Goal: Task Accomplishment & Management: Manage account settings

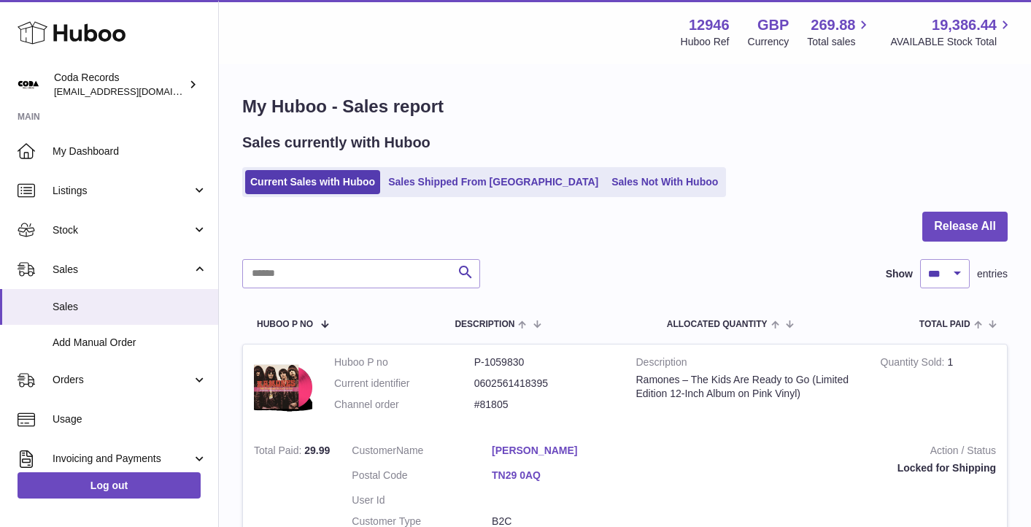
select select "***"
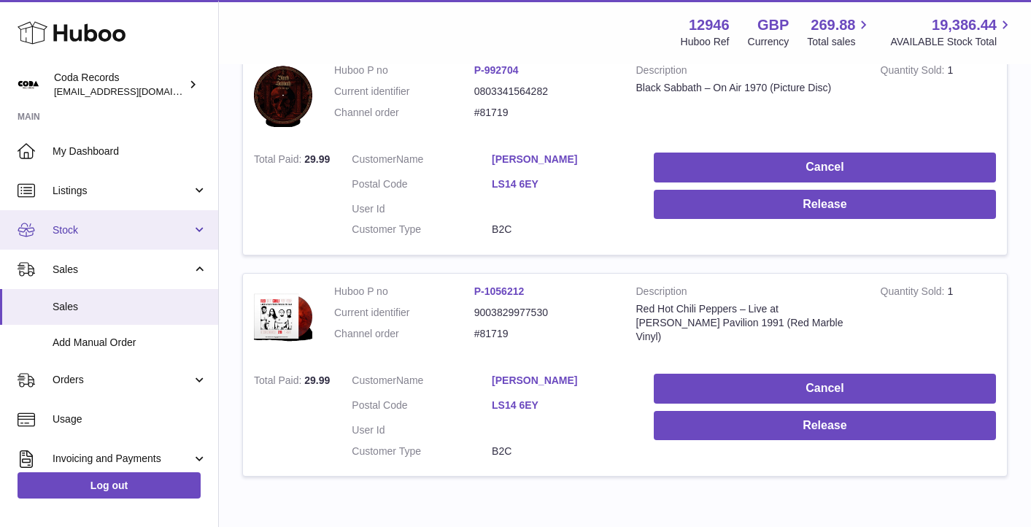
click at [107, 218] on link "Stock" at bounding box center [109, 229] width 218 height 39
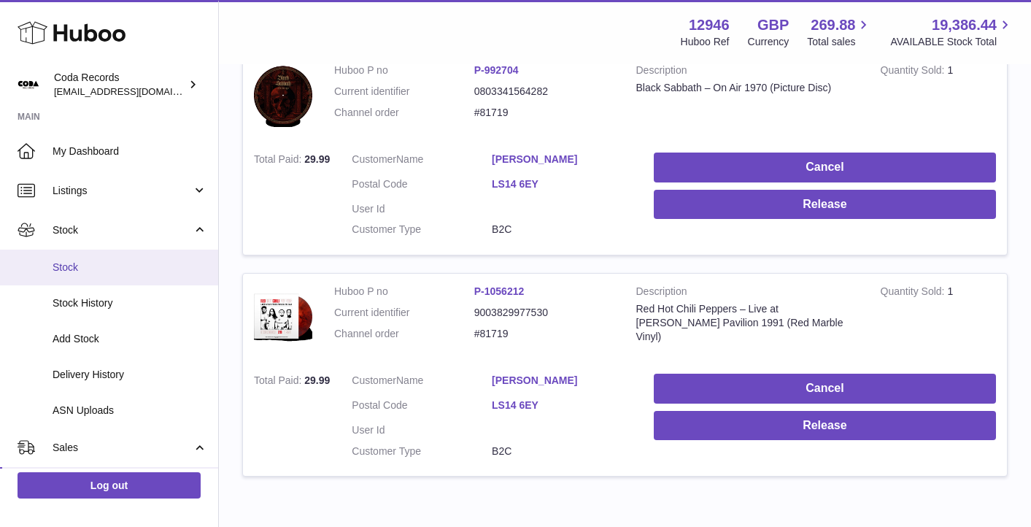
click at [111, 258] on link "Stock" at bounding box center [109, 268] width 218 height 36
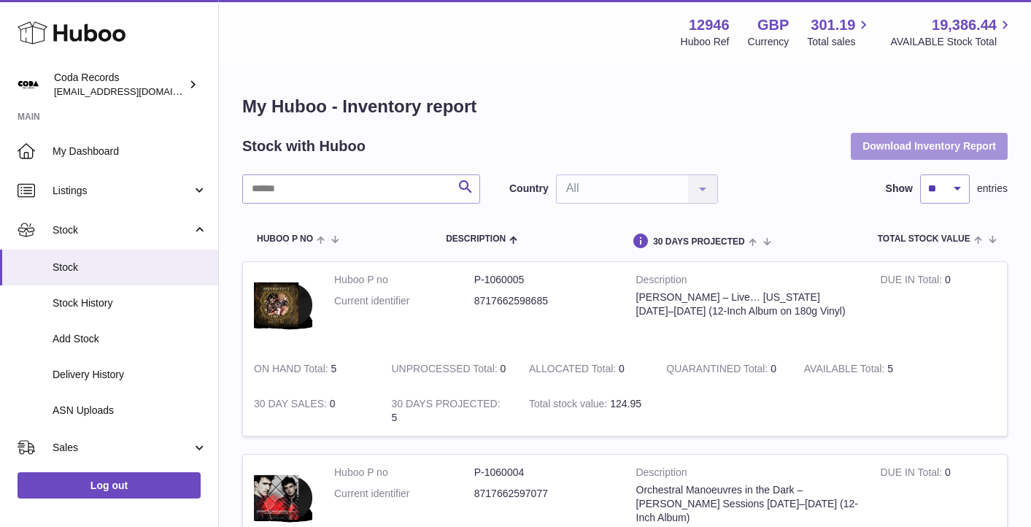
click at [907, 147] on button "Download Inventory Report" at bounding box center [929, 146] width 157 height 26
click at [574, 36] on div "Menu Huboo 12946 Huboo Ref GBP Currency 301.19 Total sales 19,386.44 AVAILABLE …" at bounding box center [624, 32] width 777 height 34
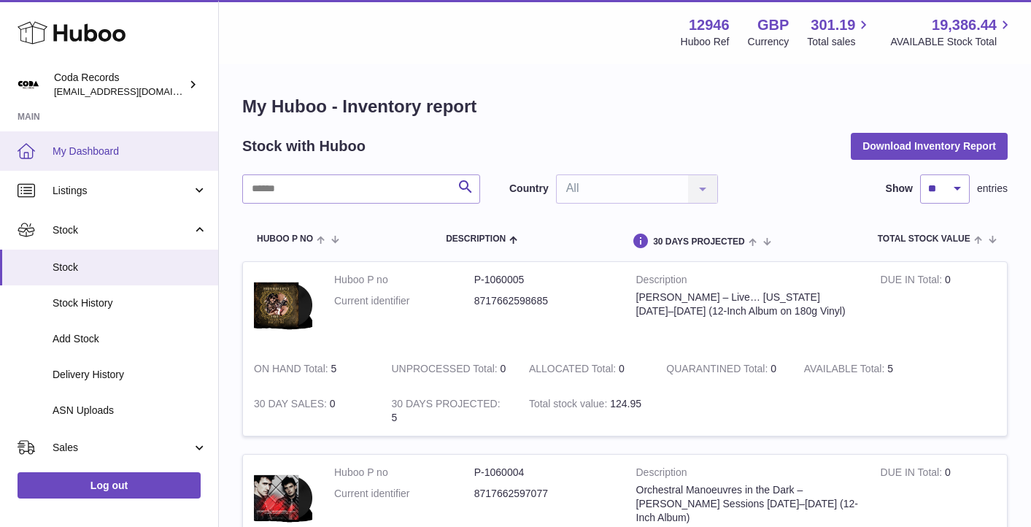
click at [93, 148] on span "My Dashboard" at bounding box center [130, 151] width 155 height 14
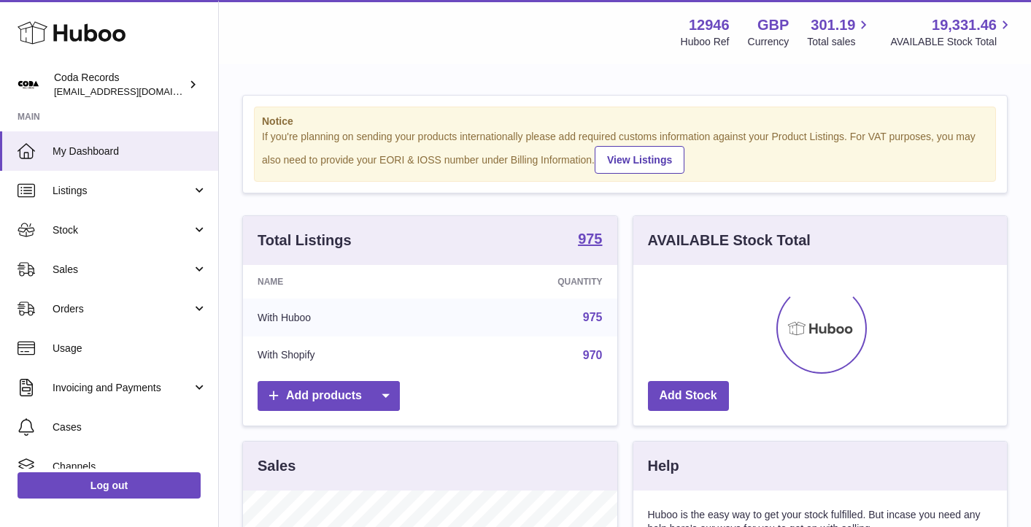
scroll to position [228, 374]
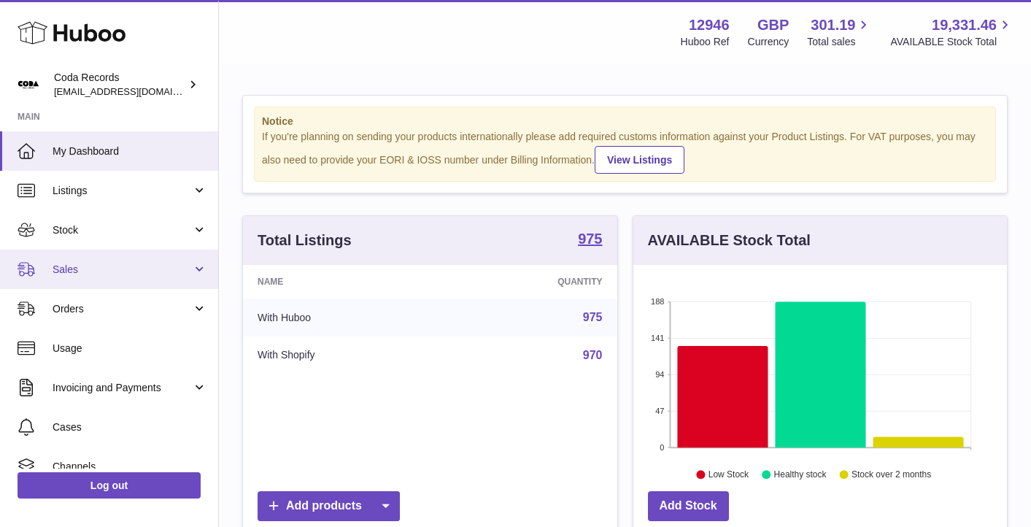
click at [151, 275] on span "Sales" at bounding box center [122, 270] width 139 height 14
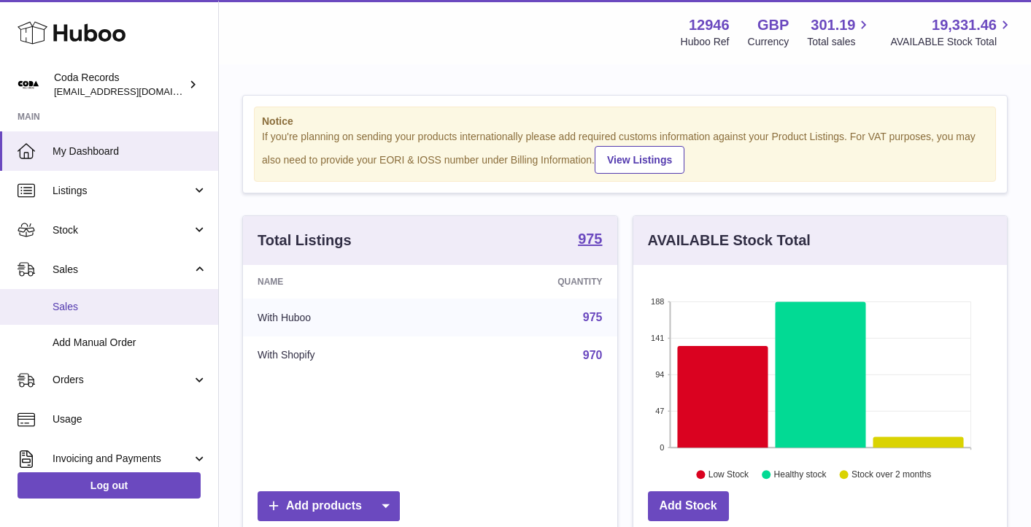
click at [150, 305] on span "Sales" at bounding box center [130, 307] width 155 height 14
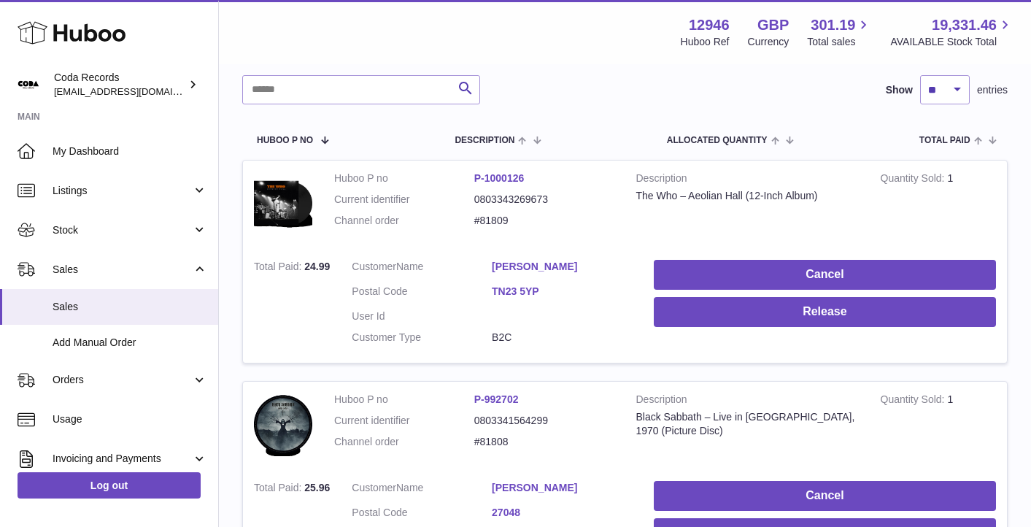
scroll to position [196, 0]
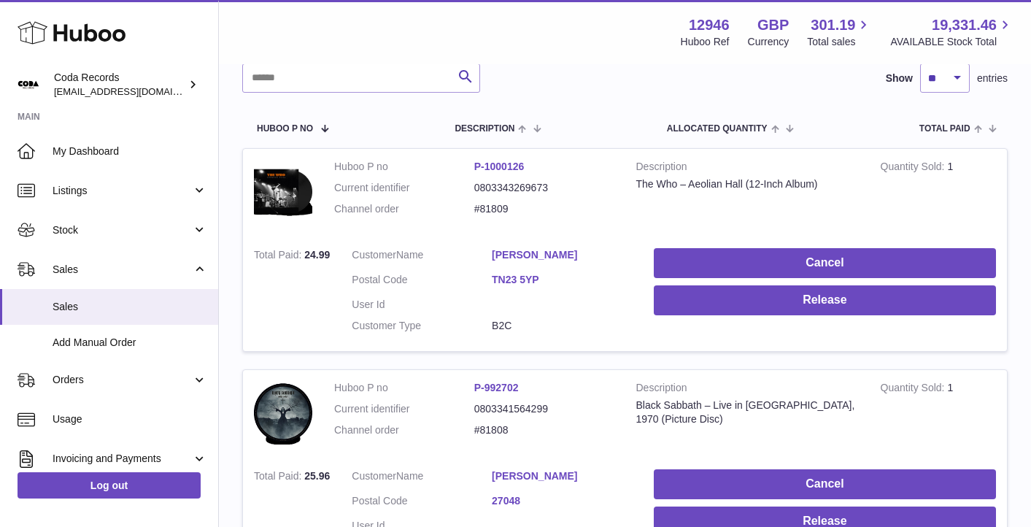
click at [543, 253] on link "[PERSON_NAME]" at bounding box center [562, 255] width 140 height 14
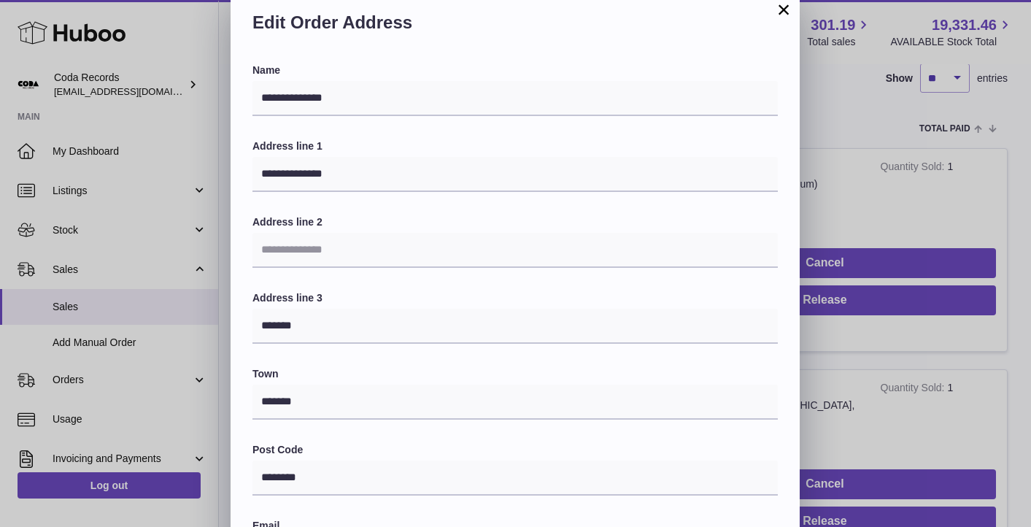
scroll to position [53, 0]
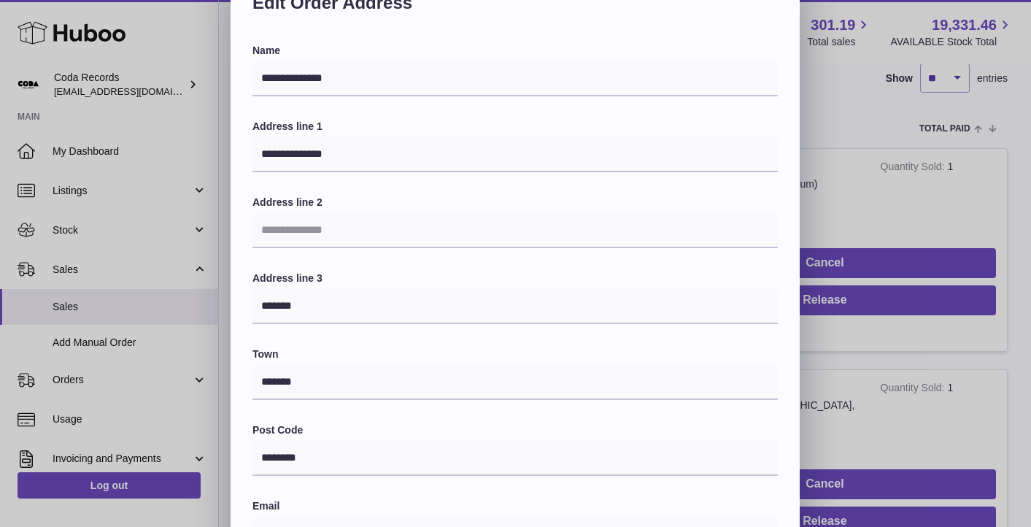
click at [919, 182] on div "**********" at bounding box center [515, 407] width 1031 height 876
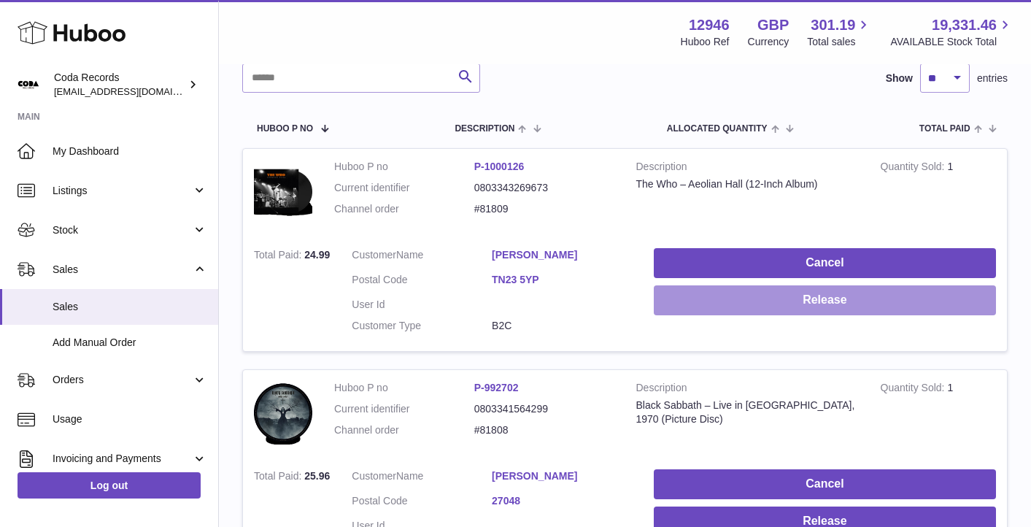
click at [834, 297] on button "Release" at bounding box center [825, 300] width 342 height 30
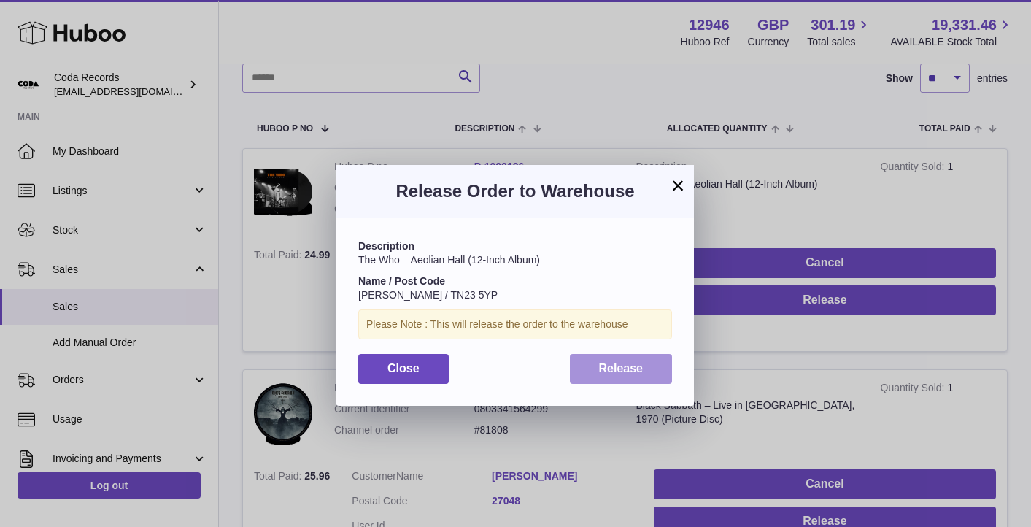
click at [644, 358] on button "Release" at bounding box center [621, 369] width 103 height 30
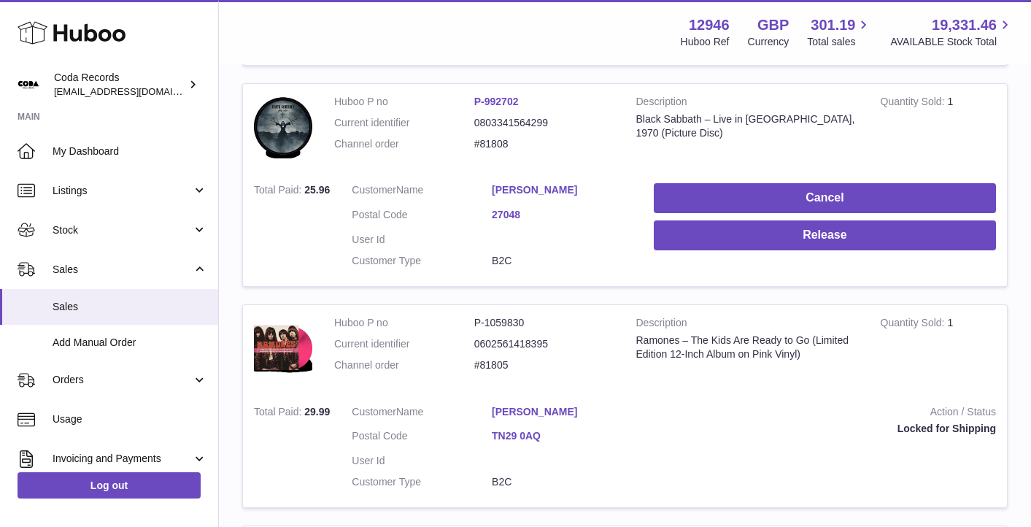
scroll to position [474, 0]
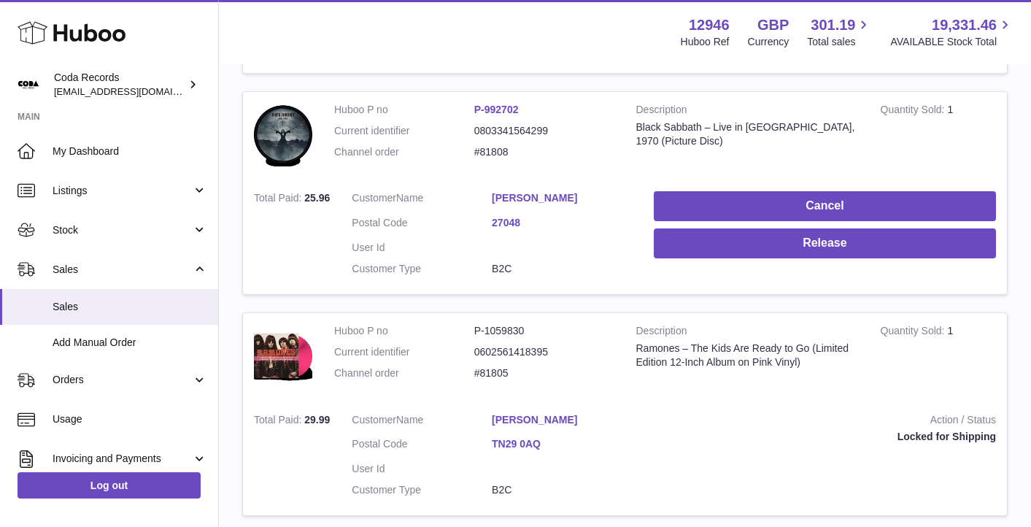
click at [525, 193] on link "[PERSON_NAME]" at bounding box center [562, 198] width 140 height 14
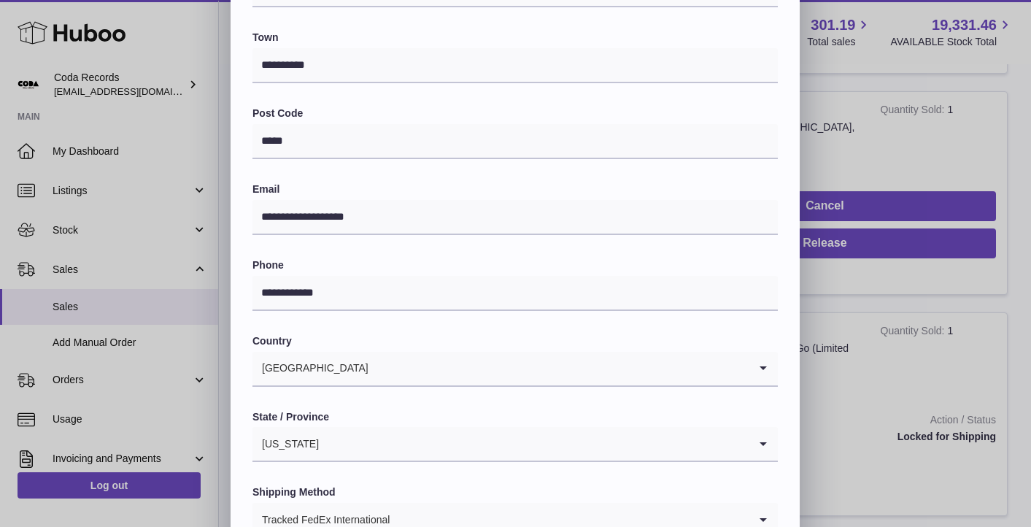
scroll to position [308, 0]
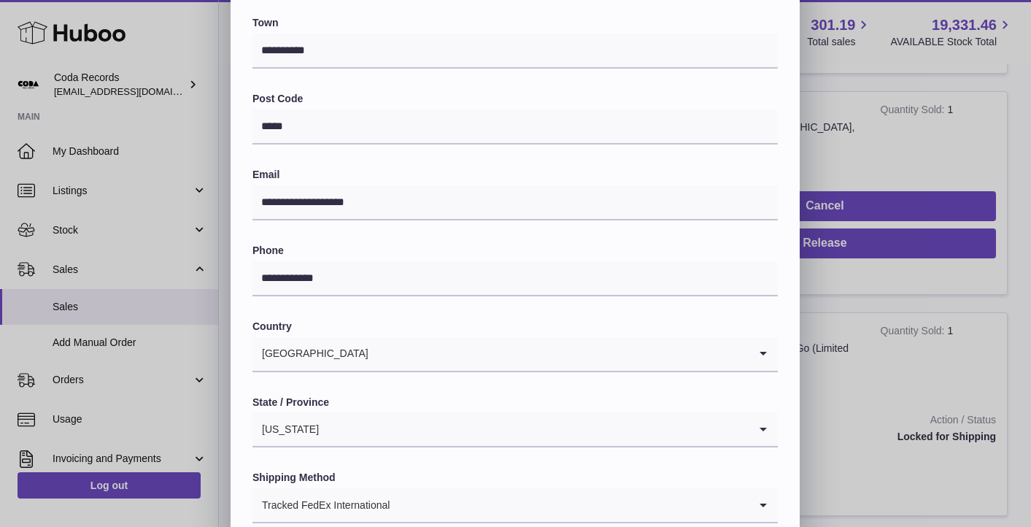
click at [835, 152] on div "**********" at bounding box center [515, 152] width 1031 height 876
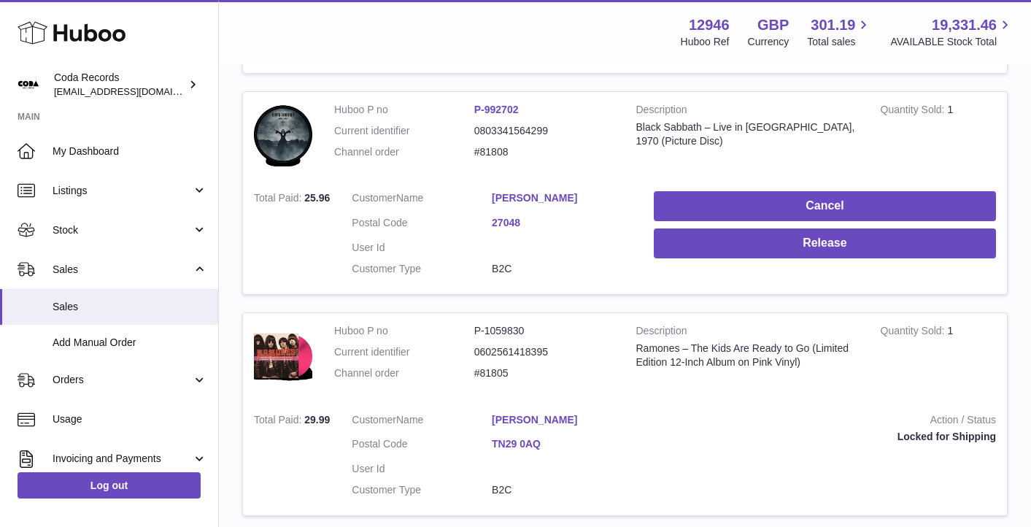
scroll to position [0, 0]
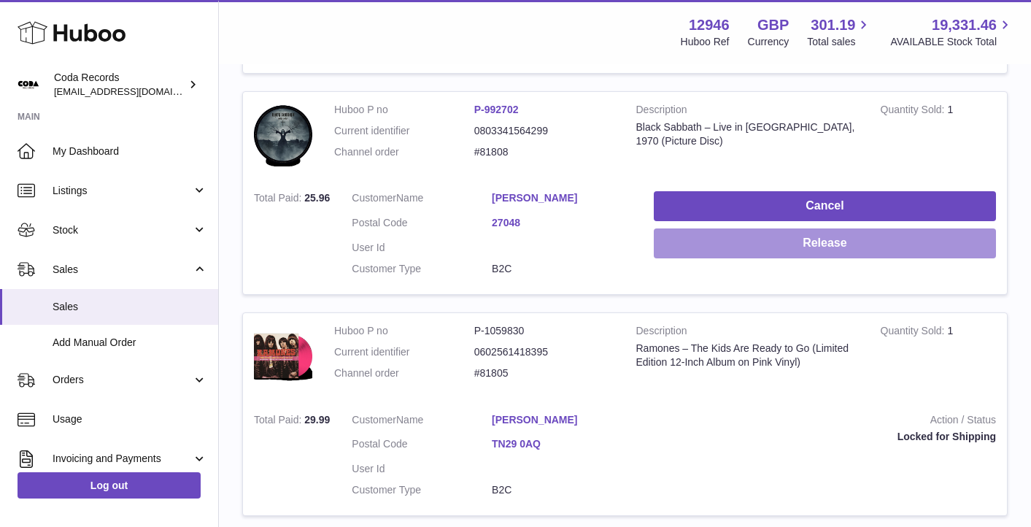
click at [817, 234] on button "Release" at bounding box center [825, 243] width 342 height 30
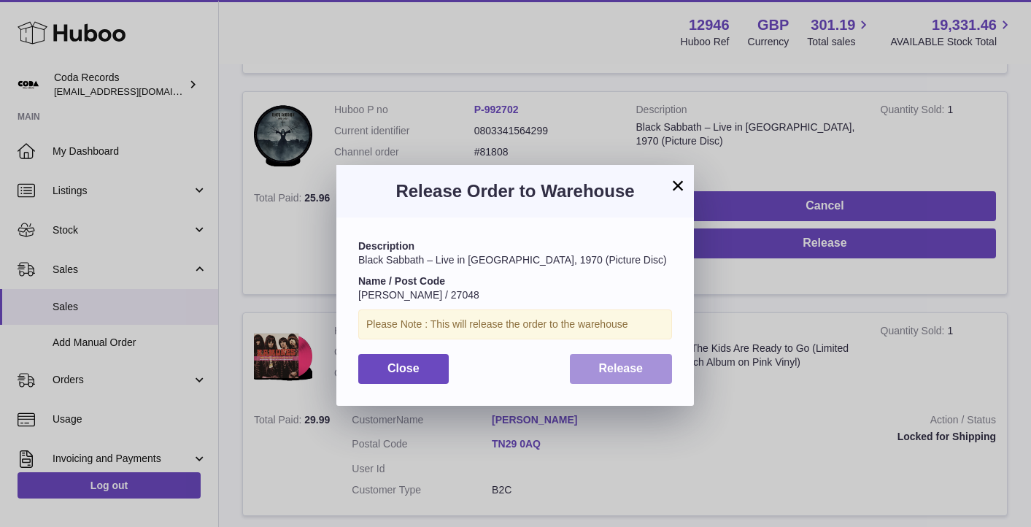
click at [614, 360] on button "Release" at bounding box center [621, 369] width 103 height 30
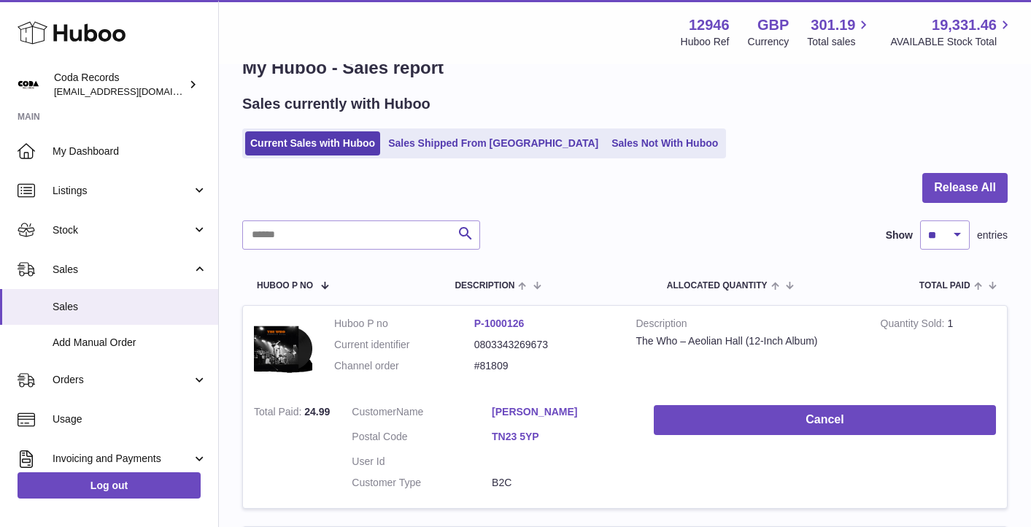
scroll to position [28, 0]
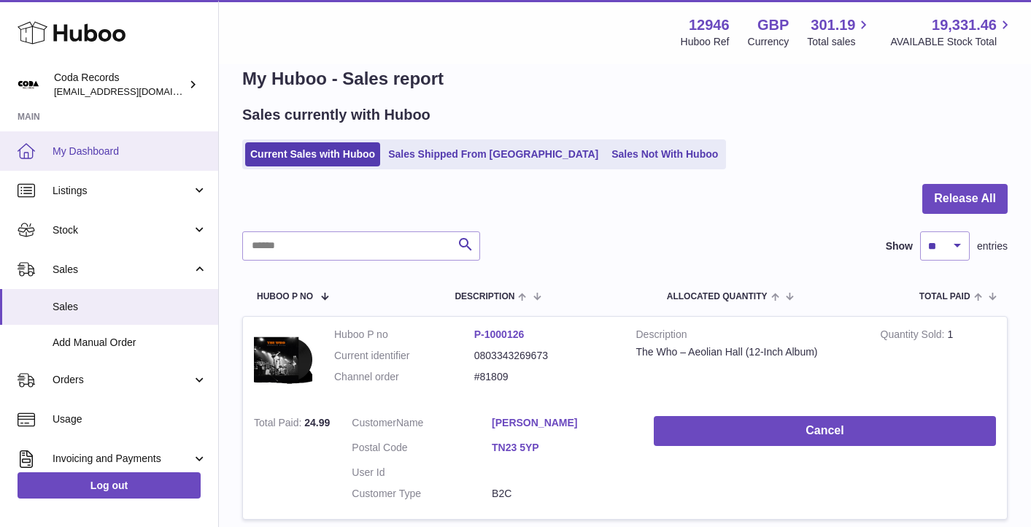
click at [122, 136] on link "My Dashboard" at bounding box center [109, 150] width 218 height 39
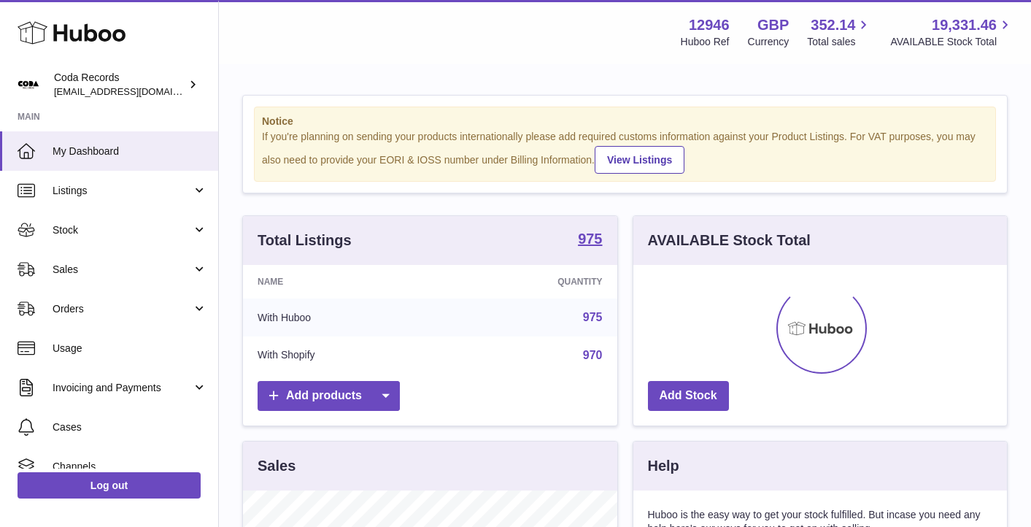
scroll to position [228, 374]
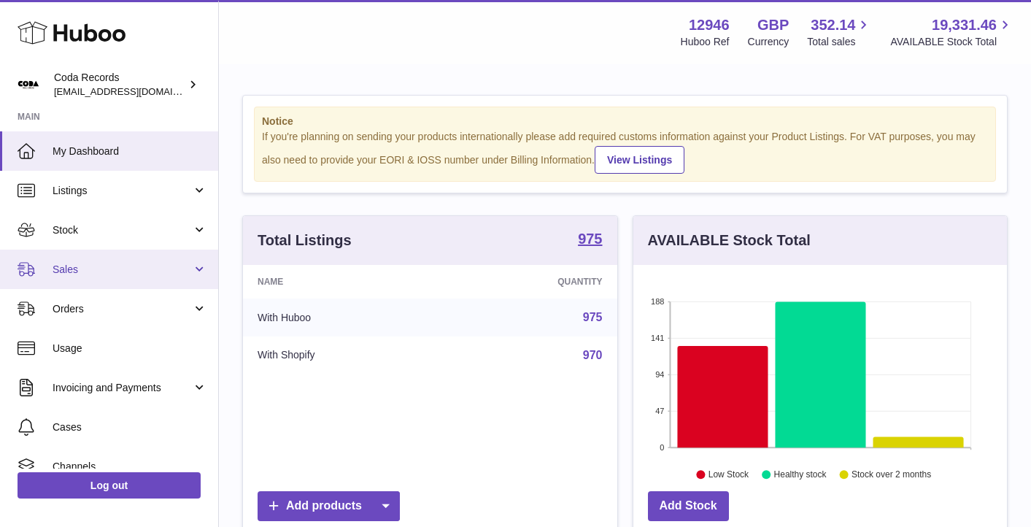
click at [132, 267] on span "Sales" at bounding box center [122, 270] width 139 height 14
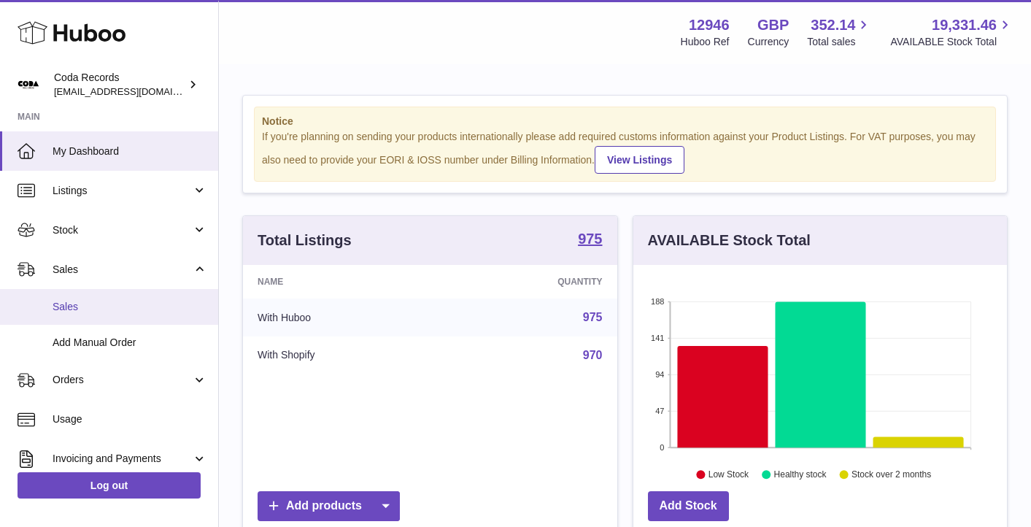
click at [141, 303] on span "Sales" at bounding box center [130, 307] width 155 height 14
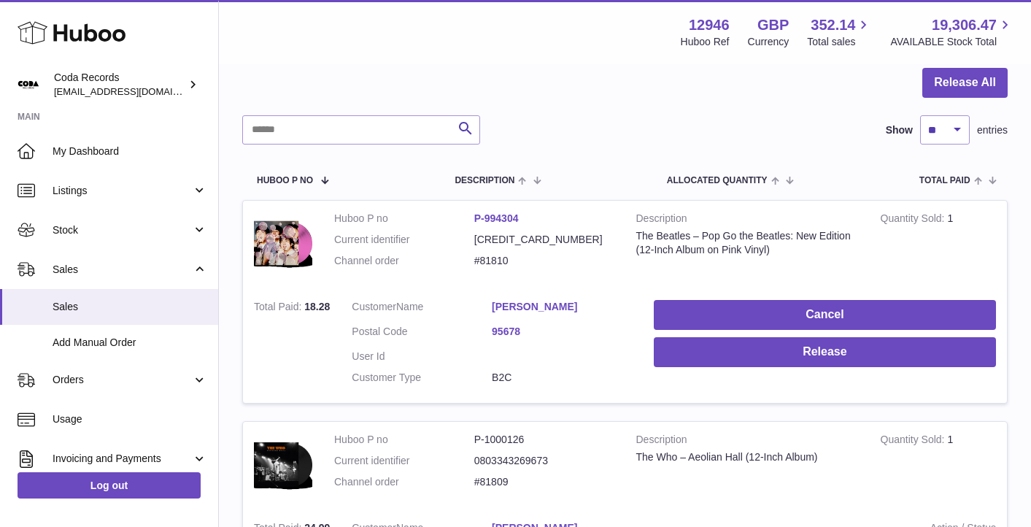
scroll to position [146, 0]
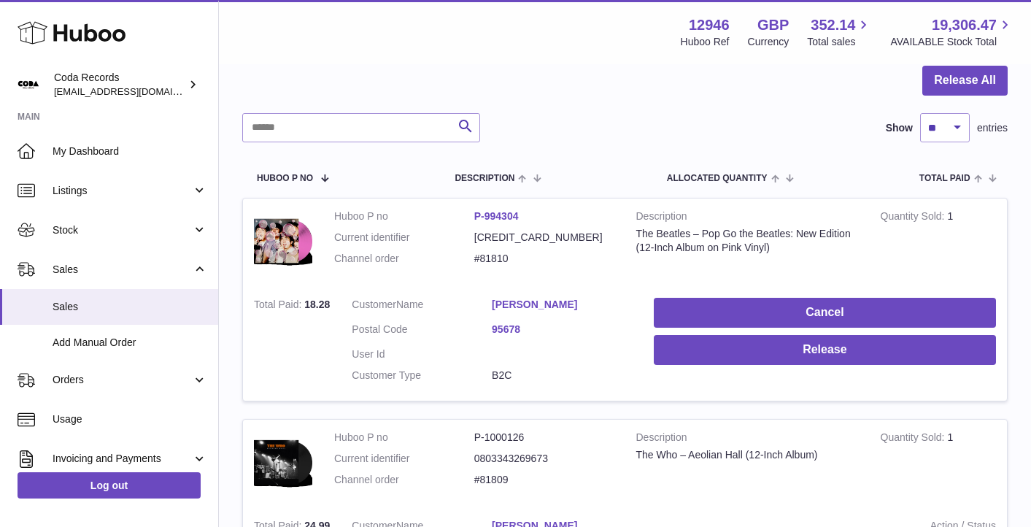
click at [531, 303] on link "[PERSON_NAME]" at bounding box center [562, 305] width 140 height 14
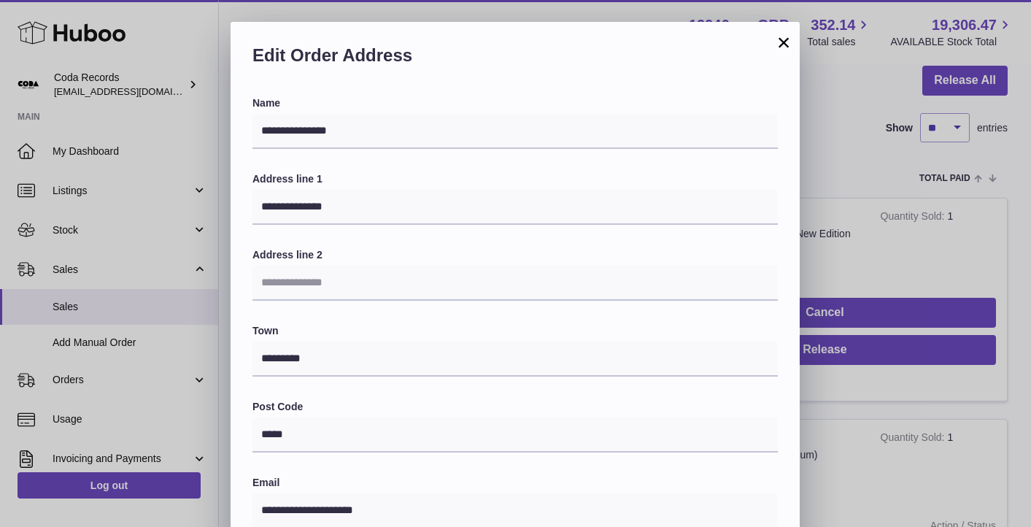
click at [831, 147] on div "**********" at bounding box center [515, 460] width 1031 height 876
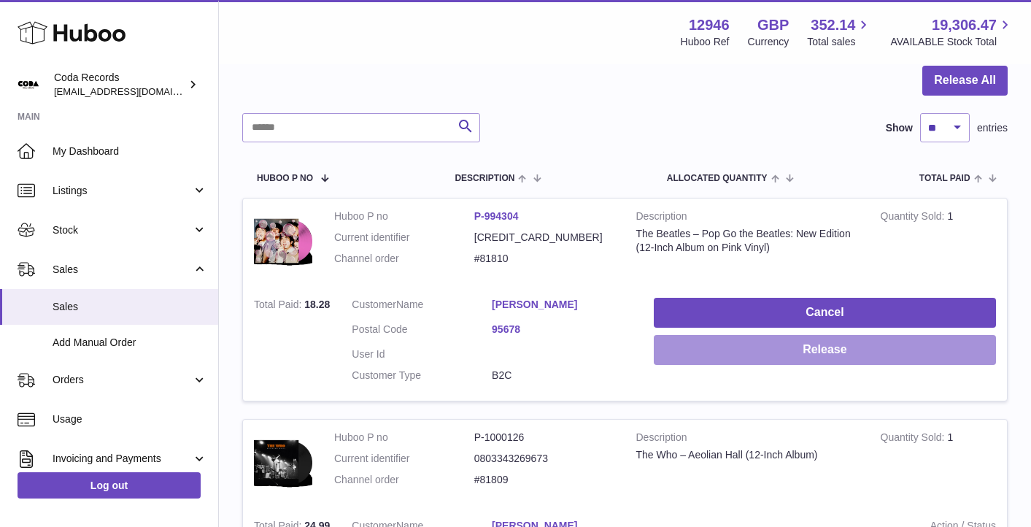
click at [763, 345] on button "Release" at bounding box center [825, 350] width 342 height 30
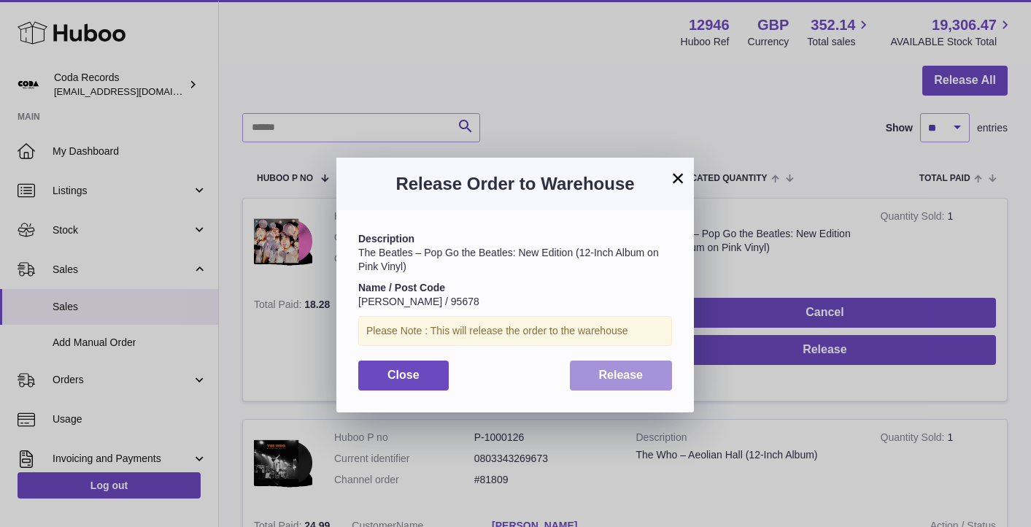
click at [650, 375] on button "Release" at bounding box center [621, 376] width 103 height 30
